Goal: Task Accomplishment & Management: Manage account settings

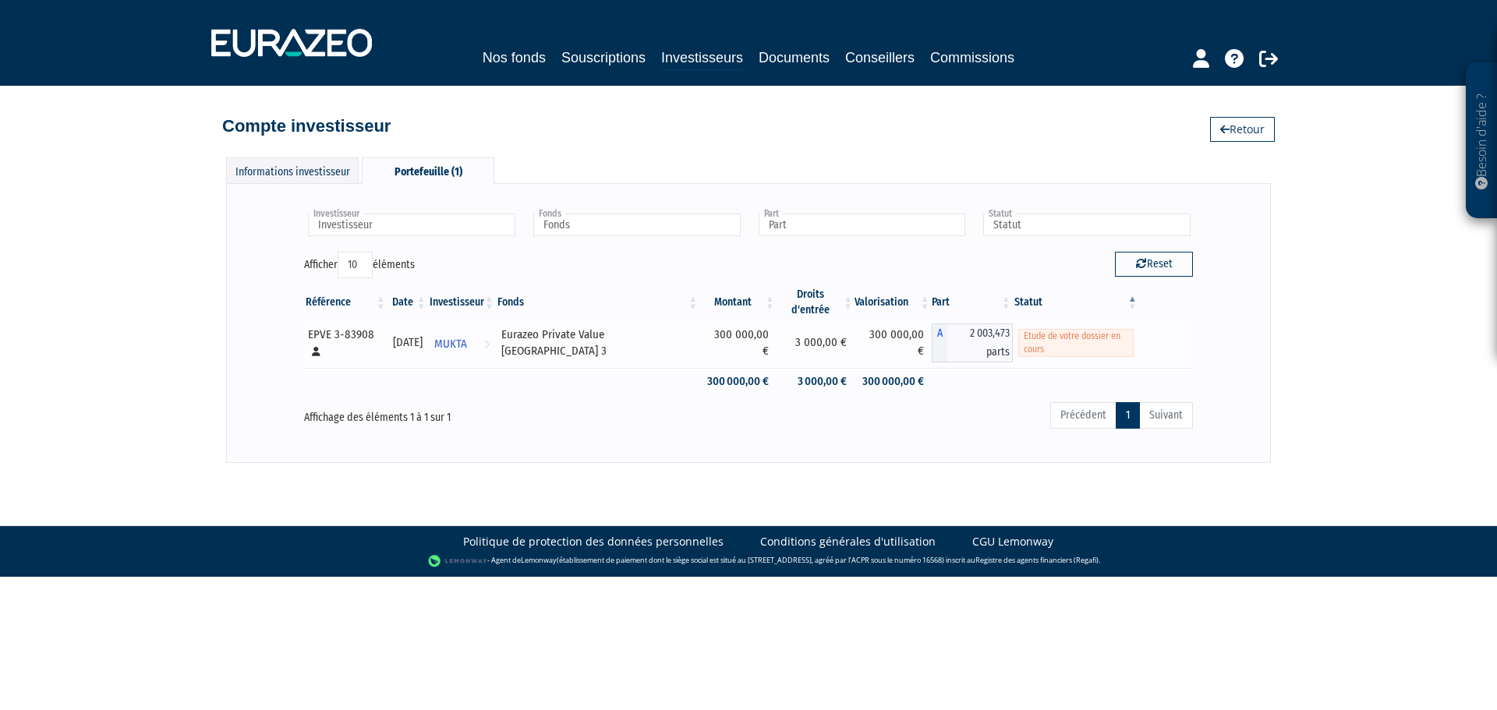
click at [1048, 341] on span "Etude de votre dossier en cours" at bounding box center [1075, 343] width 115 height 28
click at [831, 443] on div "Investisseur MUKTA Investisseur Fonds Eurazeo Private Value Europe 3 Fonds Part…" at bounding box center [748, 323] width 912 height 246
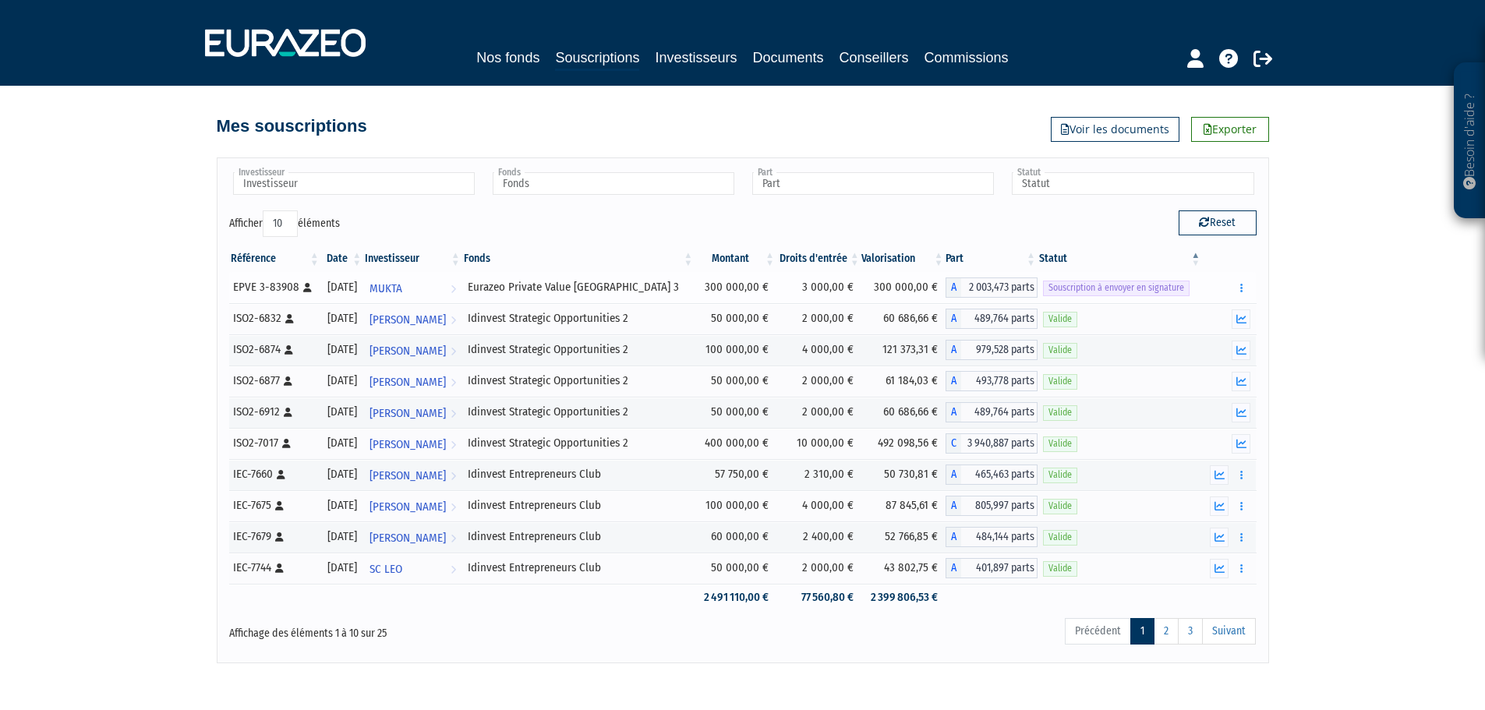
click at [760, 303] on td "300 000,00 €" at bounding box center [736, 287] width 82 height 31
click at [453, 303] on link "MUKTA Voir l'investisseur" at bounding box center [412, 287] width 99 height 31
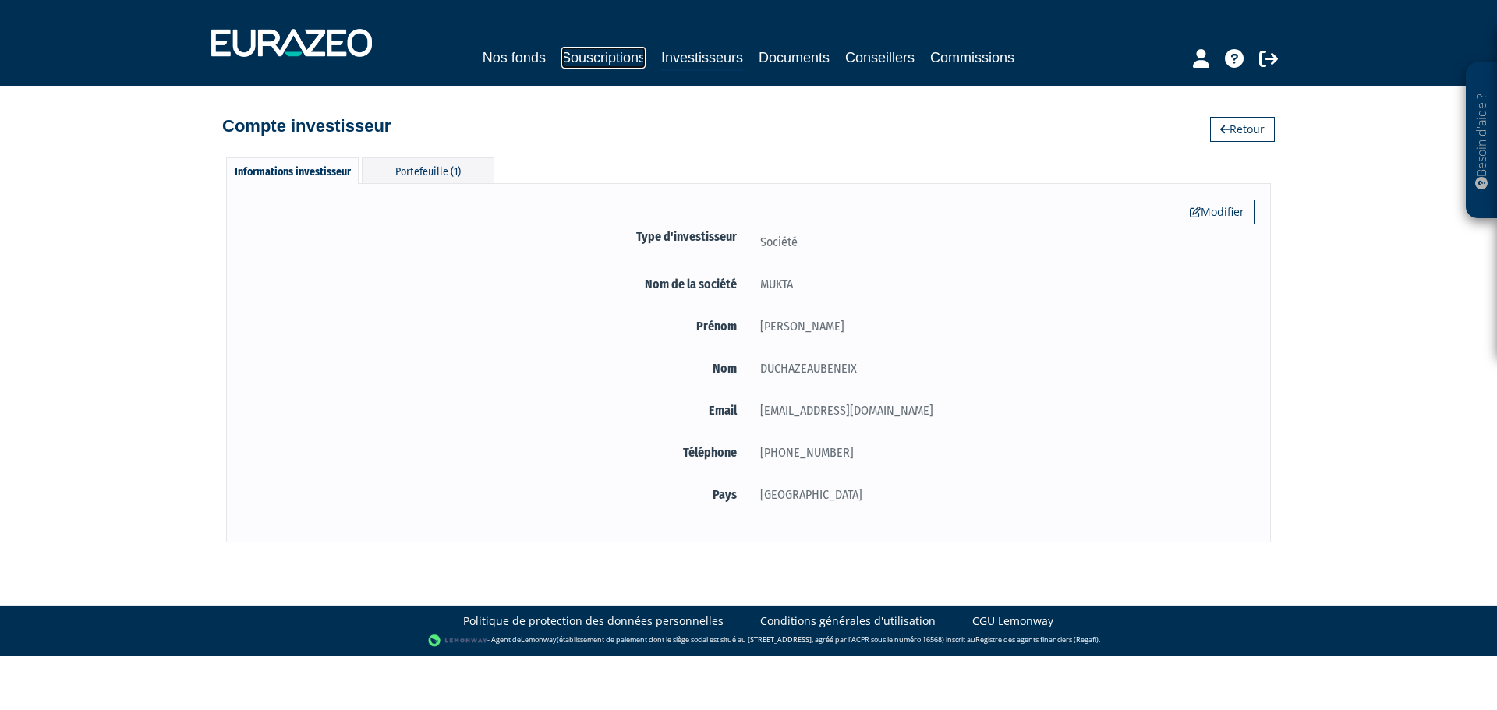
click at [596, 58] on link "Souscriptions" at bounding box center [603, 58] width 84 height 22
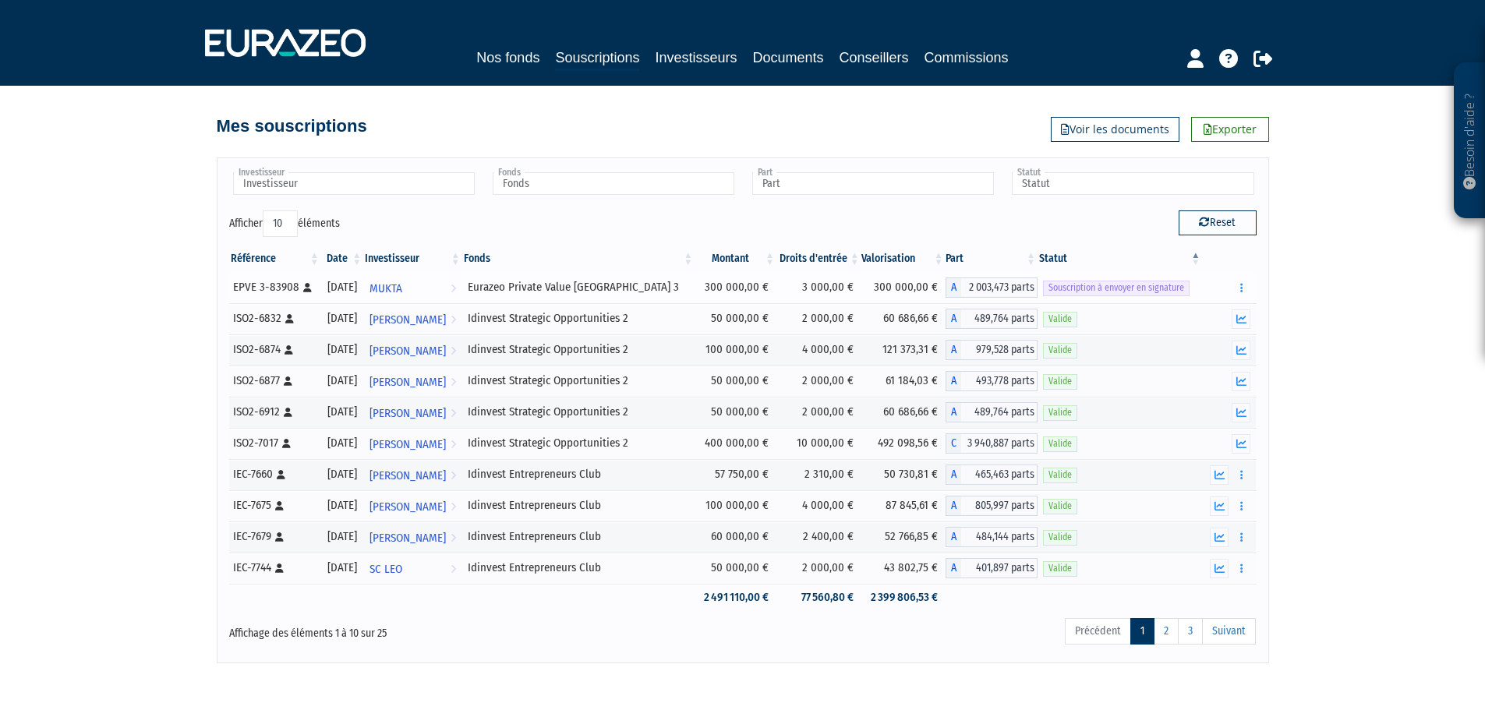
click at [1125, 295] on span "Souscription à envoyer en signature" at bounding box center [1116, 288] width 147 height 15
click at [1251, 293] on td "Envoyer à signer" at bounding box center [1229, 287] width 54 height 31
click at [1246, 298] on button "button" at bounding box center [1241, 287] width 19 height 19
click at [1221, 329] on link "Envoyer à signer" at bounding box center [1201, 316] width 89 height 26
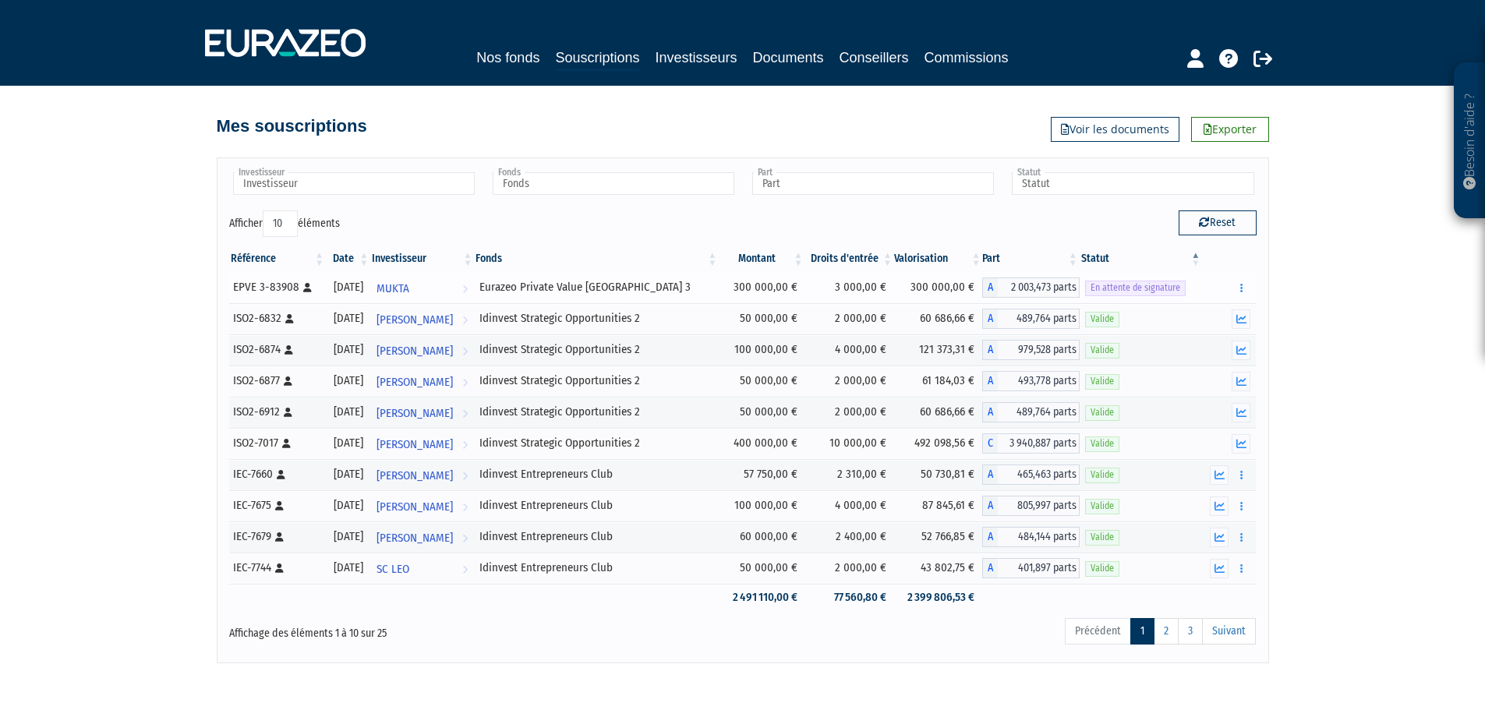
click at [1252, 291] on td "Renvoyer le mail" at bounding box center [1229, 287] width 54 height 31
click at [1246, 292] on button "button" at bounding box center [1241, 287] width 19 height 19
click at [1240, 288] on icon "button" at bounding box center [1241, 288] width 2 height 10
click at [1213, 313] on link "Renvoyer le mail" at bounding box center [1202, 316] width 88 height 26
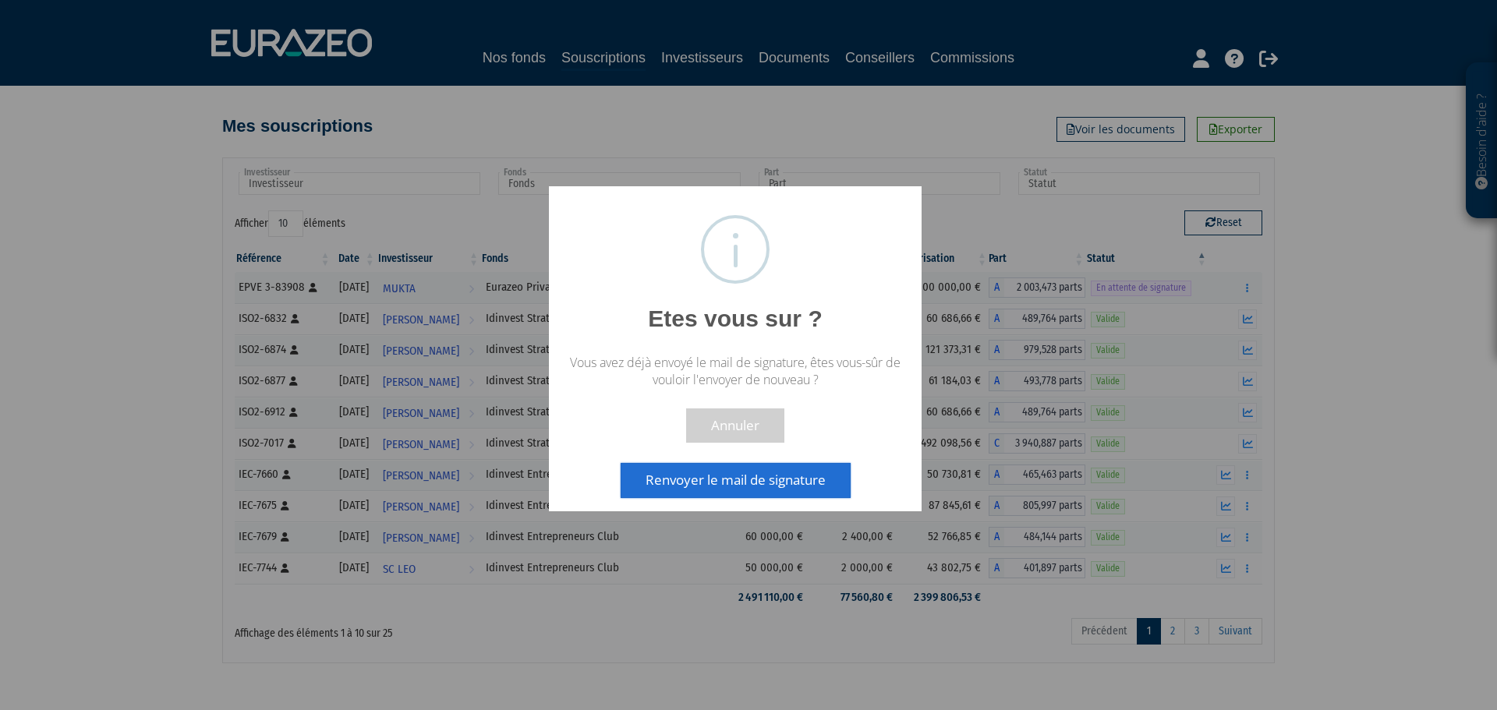
click at [744, 490] on button "Renvoyer le mail de signature" at bounding box center [736, 480] width 230 height 34
